Goal: Task Accomplishment & Management: Use online tool/utility

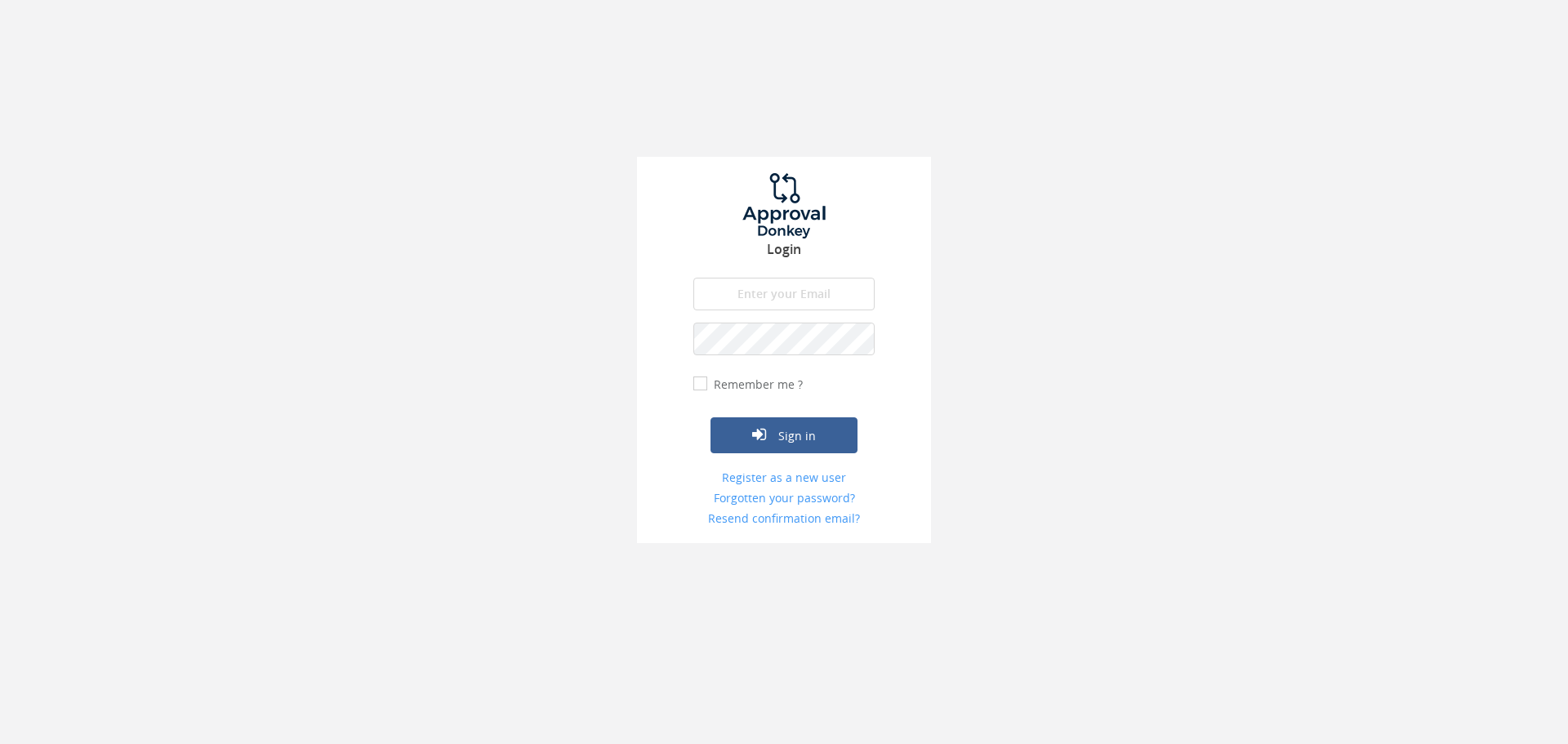
click at [765, 298] on input "email" at bounding box center [784, 294] width 181 height 33
type input "[EMAIL_ADDRESS][PERSON_NAME][DOMAIN_NAME]"
click at [710, 418] on button "Sign in" at bounding box center [784, 435] width 147 height 36
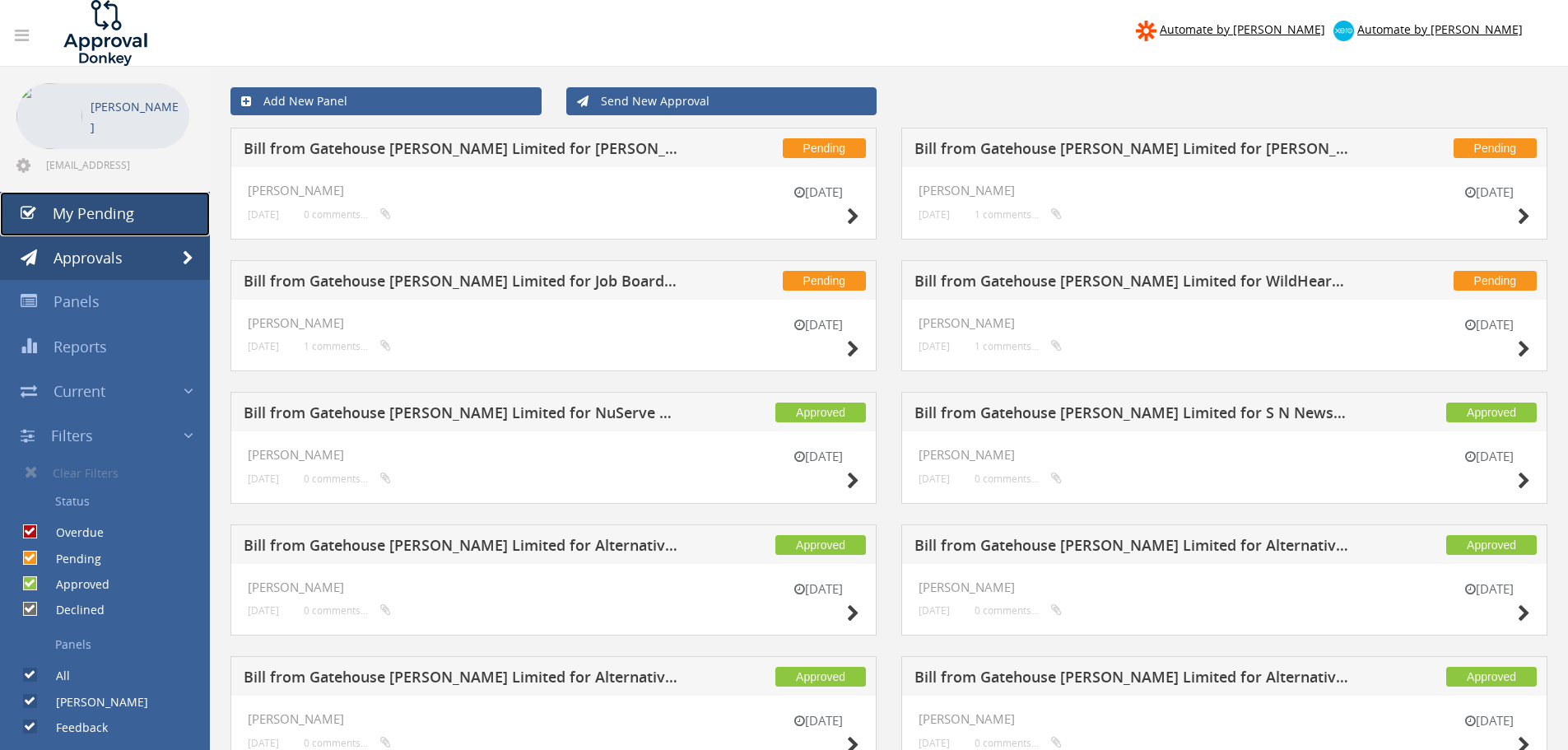
click at [114, 212] on span "My Pending" at bounding box center [93, 213] width 81 height 20
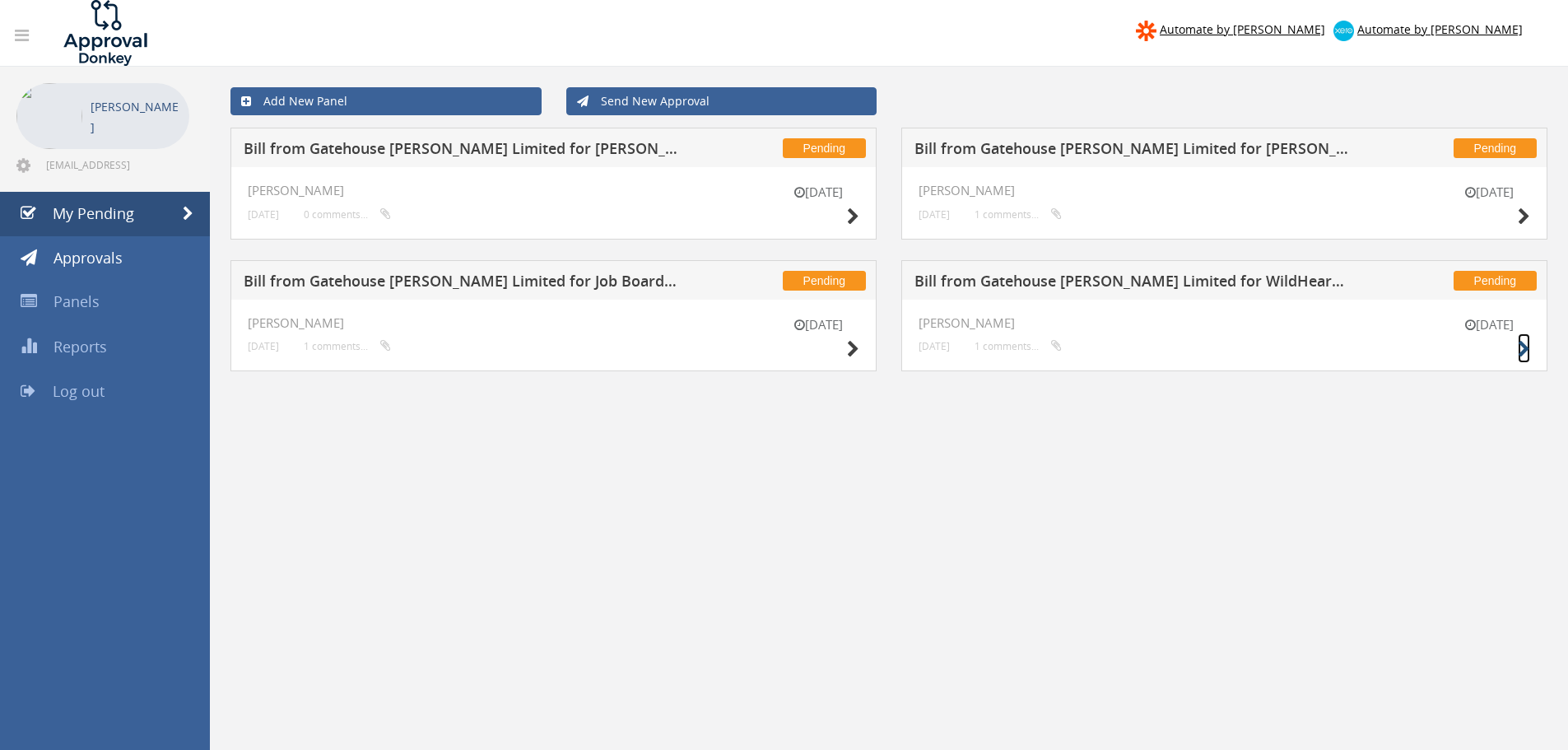
click at [1525, 347] on icon at bounding box center [1524, 349] width 12 height 17
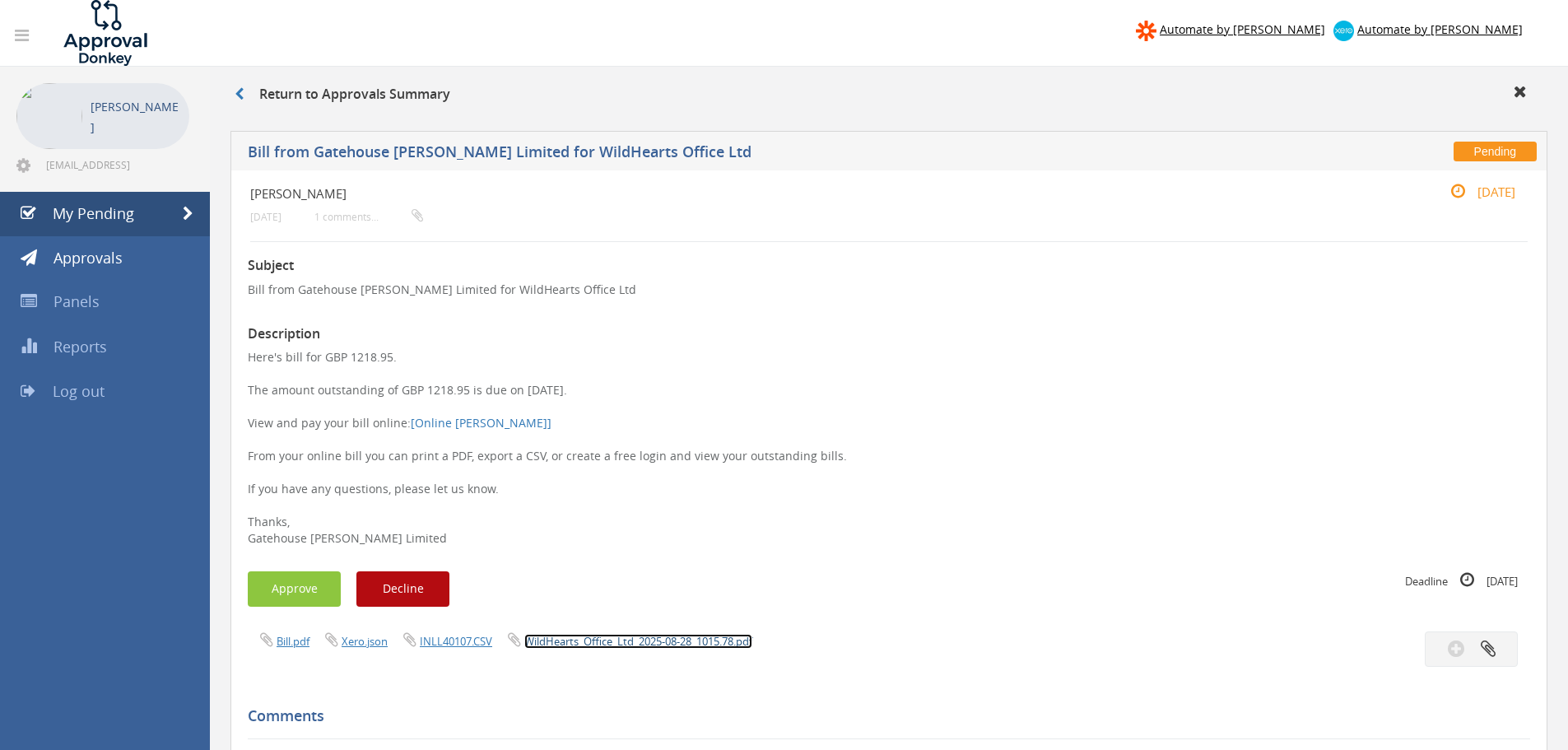
click at [569, 642] on link "WildHearts_Office_Ltd_2025-08-28_1015.78.pdf" at bounding box center [638, 641] width 228 height 15
click at [296, 585] on button "Approve" at bounding box center [294, 588] width 93 height 35
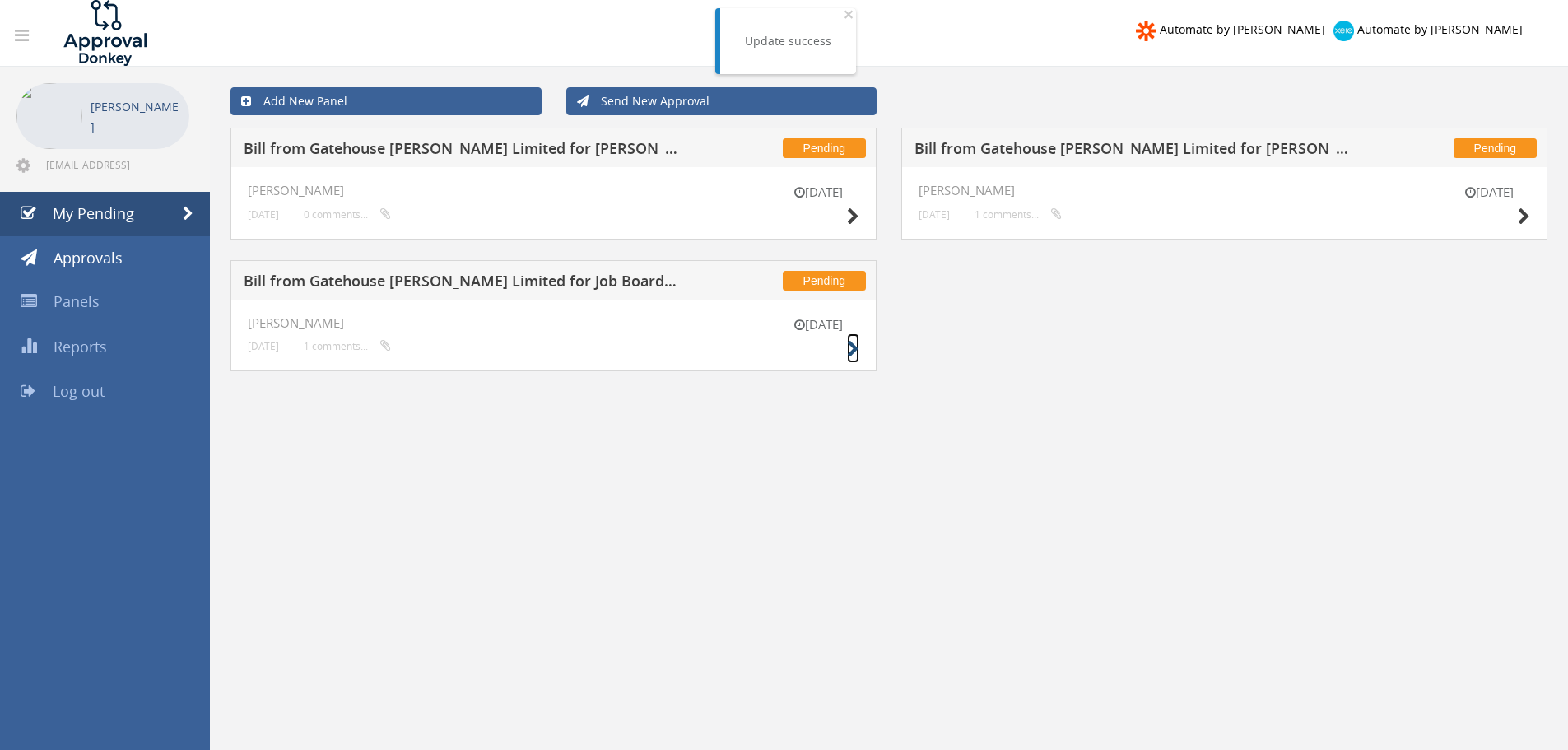
click at [854, 351] on icon at bounding box center [853, 349] width 12 height 17
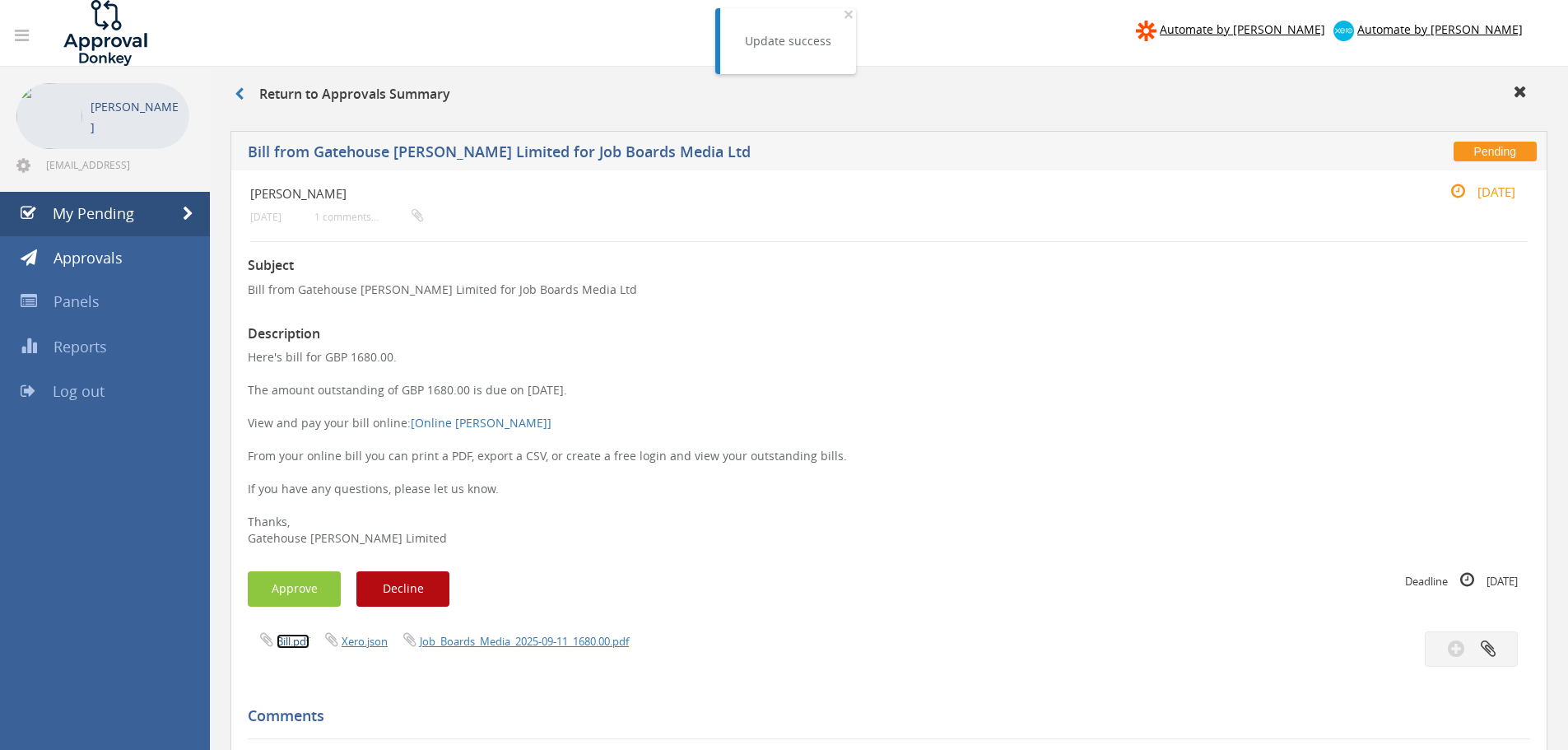
click at [298, 639] on link "Bill.pdf" at bounding box center [293, 641] width 33 height 15
click at [307, 589] on button "Approve" at bounding box center [294, 588] width 93 height 35
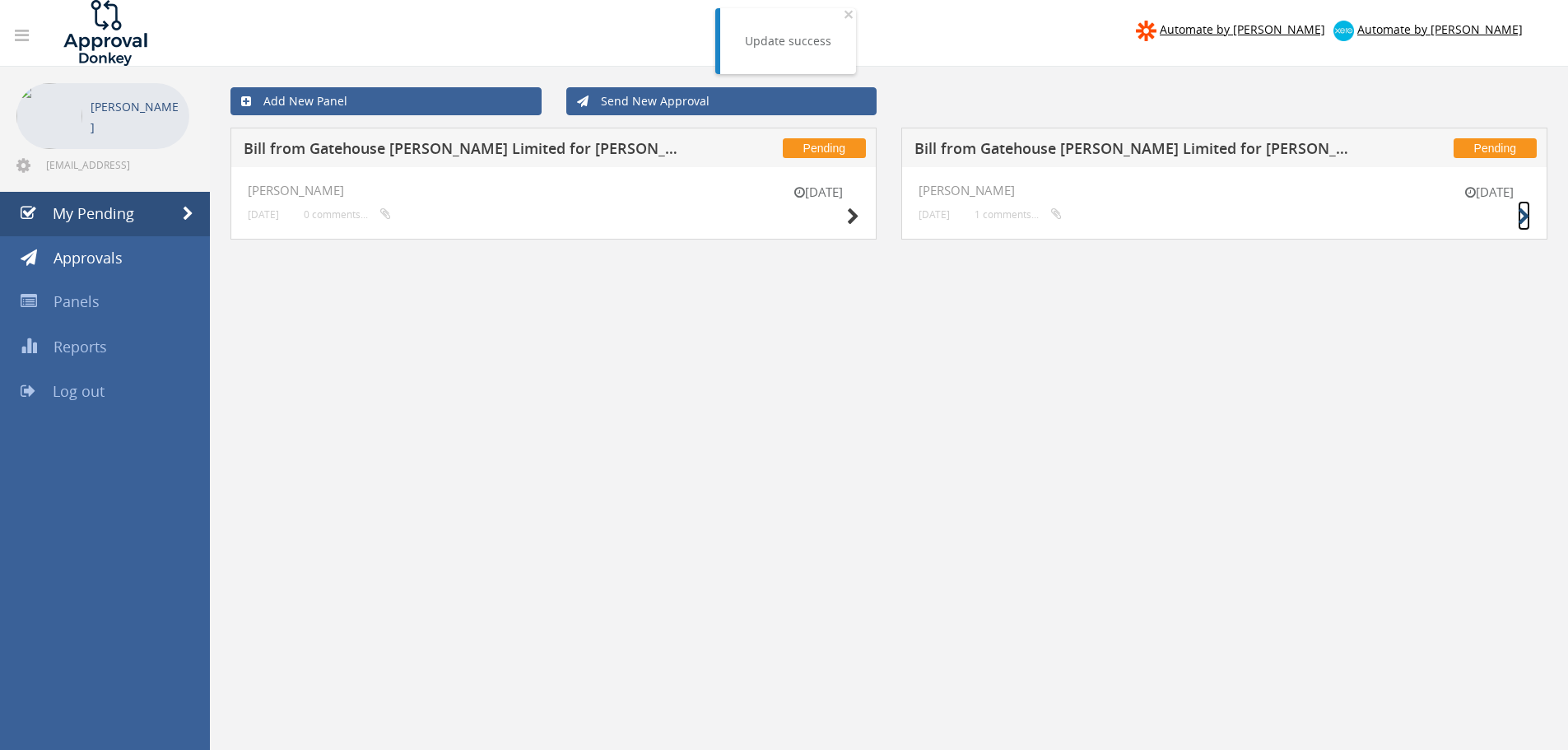
click at [1519, 216] on icon at bounding box center [1524, 216] width 12 height 17
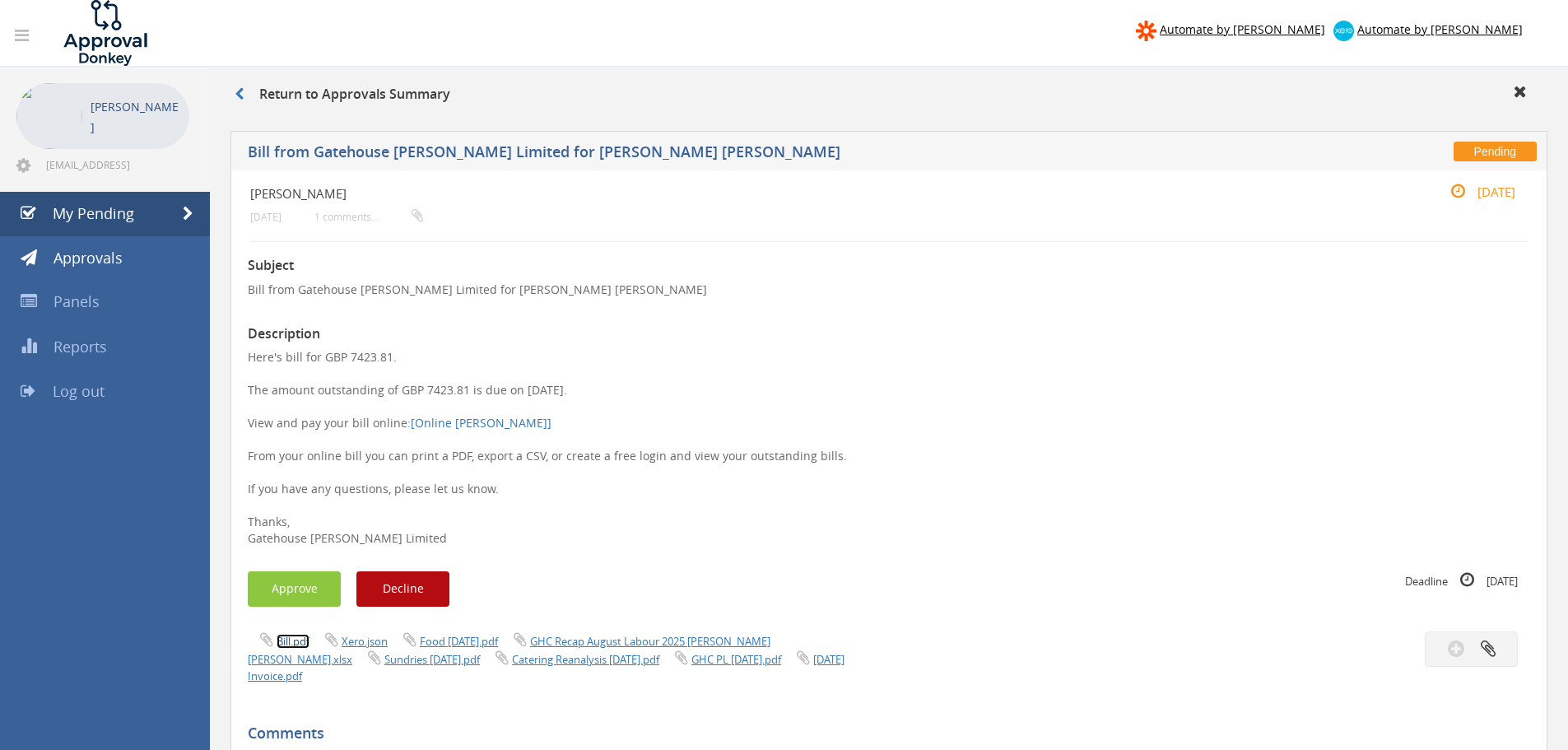
click at [289, 638] on link "Bill.pdf" at bounding box center [293, 641] width 33 height 15
click at [677, 659] on link "[DATE] Invoice.pdf" at bounding box center [546, 667] width 597 height 31
click at [580, 645] on link "GHC Recap August Labour 2025 [PERSON_NAME] [PERSON_NAME].xlsx" at bounding box center [509, 650] width 523 height 33
click at [512, 662] on link "Catering Reanalysis [DATE].pdf" at bounding box center [585, 659] width 147 height 15
click at [297, 596] on button "Approve" at bounding box center [294, 588] width 93 height 35
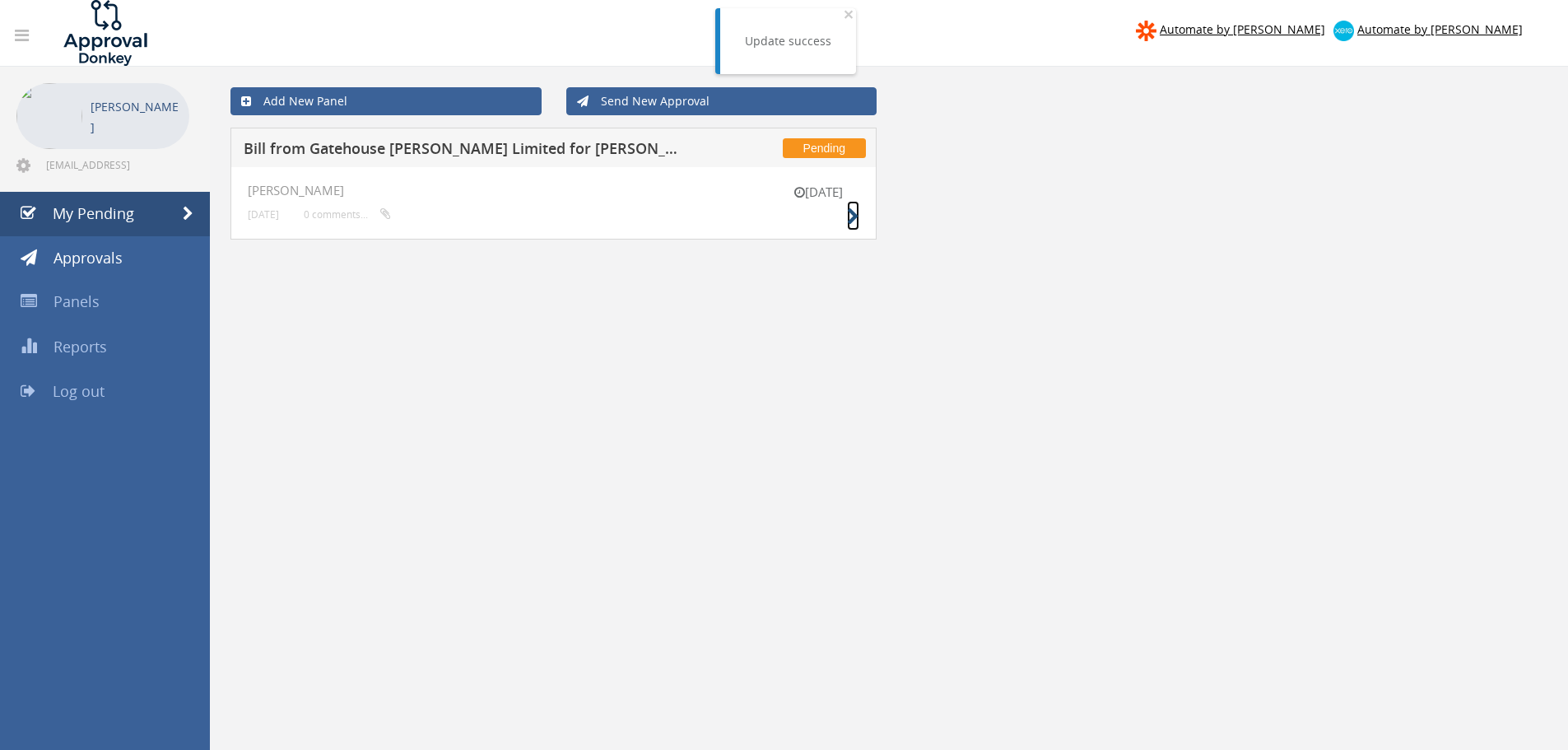
click at [853, 212] on icon at bounding box center [853, 216] width 12 height 17
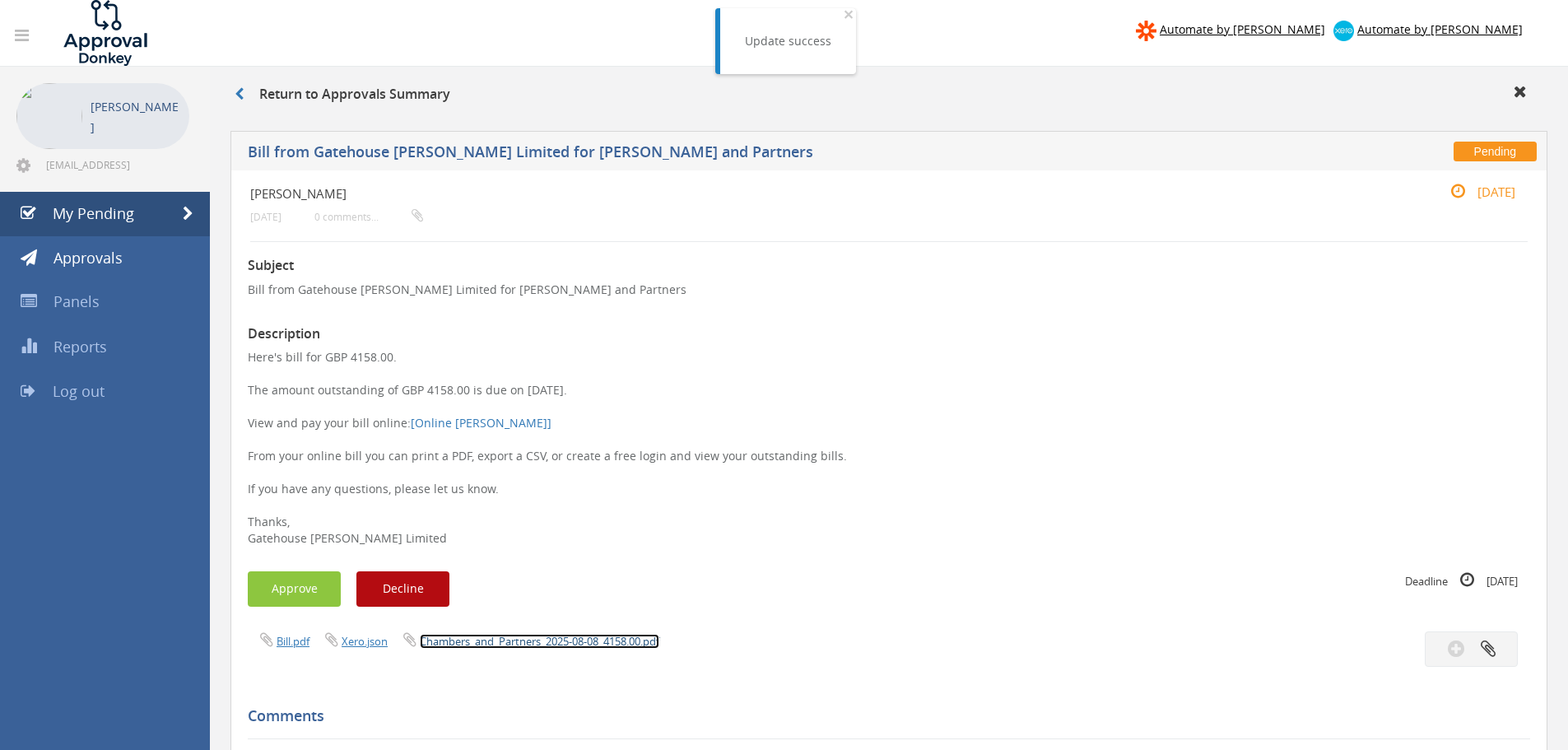
click at [523, 641] on link "Chambers_and_Partners_2025-08-08_4158.00.pdf" at bounding box center [540, 641] width 240 height 15
click at [310, 586] on button "Approve" at bounding box center [294, 588] width 93 height 35
